Goal: Check status: Check status

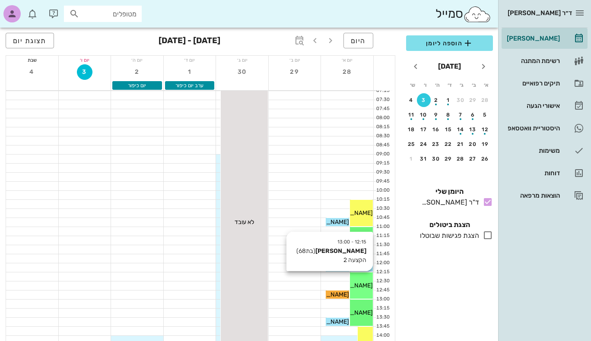
click at [367, 290] on div "[PERSON_NAME]" at bounding box center [361, 285] width 23 height 9
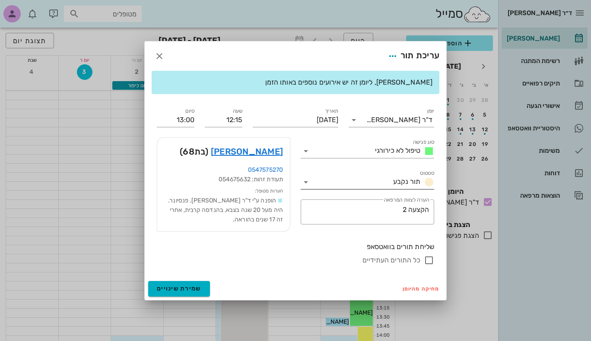
click at [304, 183] on icon at bounding box center [306, 182] width 10 height 10
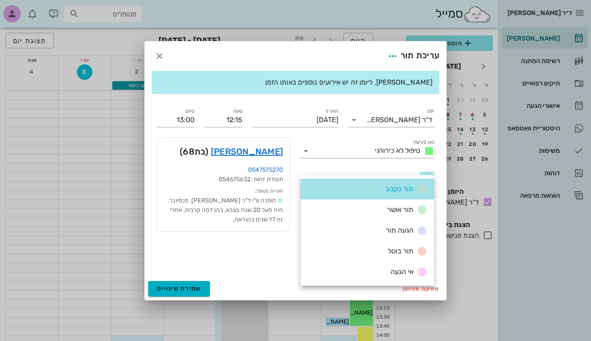
click at [304, 183] on div "תור נקבע" at bounding box center [368, 189] width 134 height 21
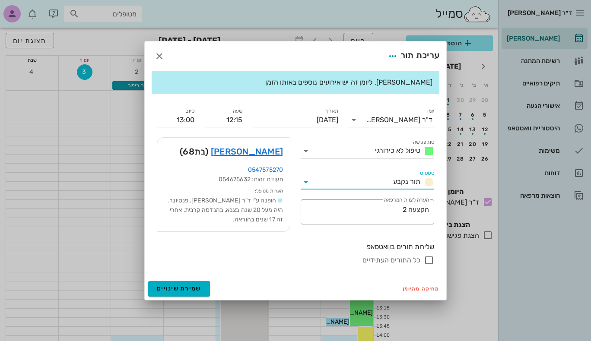
click at [304, 183] on icon at bounding box center [306, 182] width 10 height 10
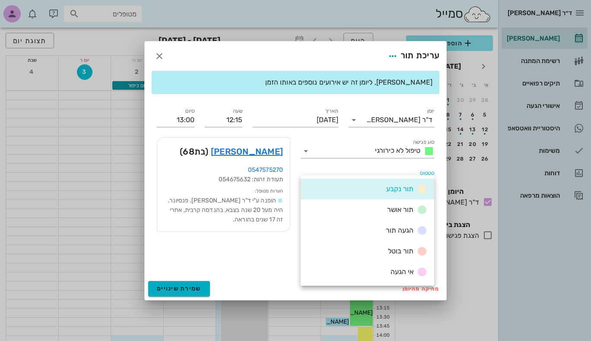
click at [304, 183] on div "תור נקבע" at bounding box center [368, 189] width 134 height 21
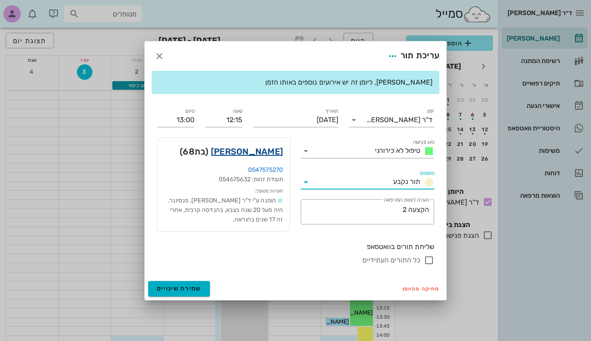
click at [277, 152] on link "[PERSON_NAME]" at bounding box center [247, 152] width 72 height 14
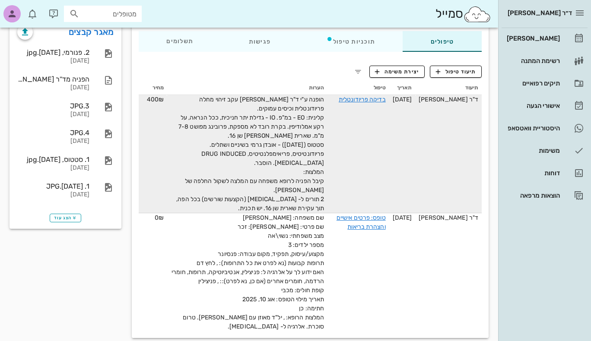
scroll to position [166, 0]
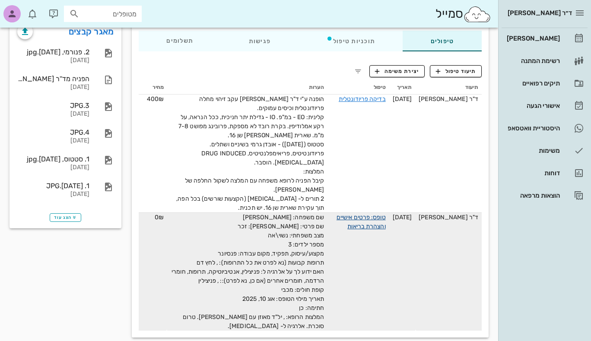
click at [370, 214] on link "טופס: פרטים אישיים והצהרת בריאות" at bounding box center [361, 222] width 49 height 16
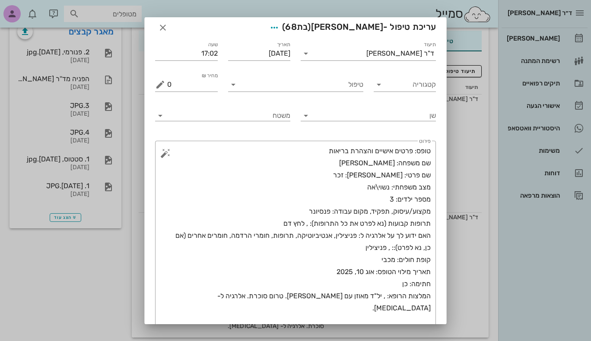
scroll to position [0, 0]
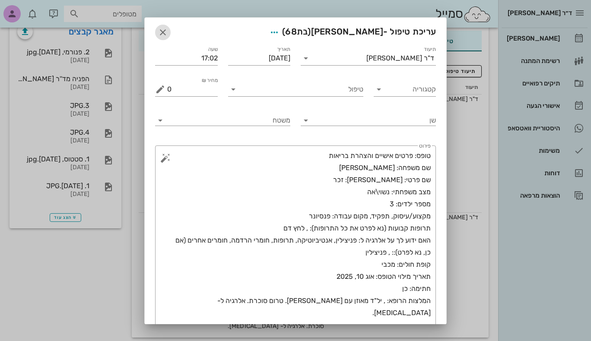
click at [168, 33] on icon "button" at bounding box center [163, 32] width 10 height 10
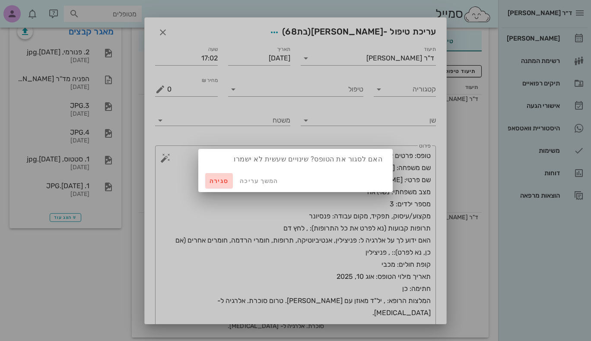
click at [221, 180] on span "סגירה" at bounding box center [219, 181] width 21 height 7
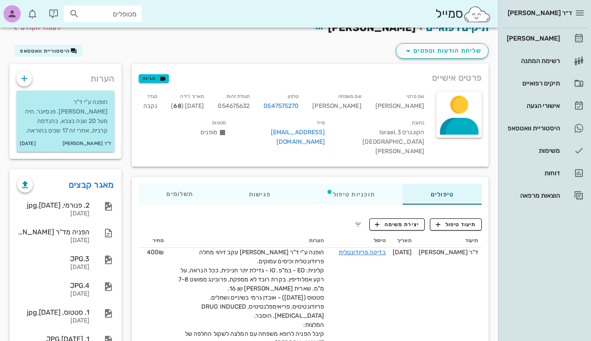
scroll to position [1, 0]
